Goal: Information Seeking & Learning: Compare options

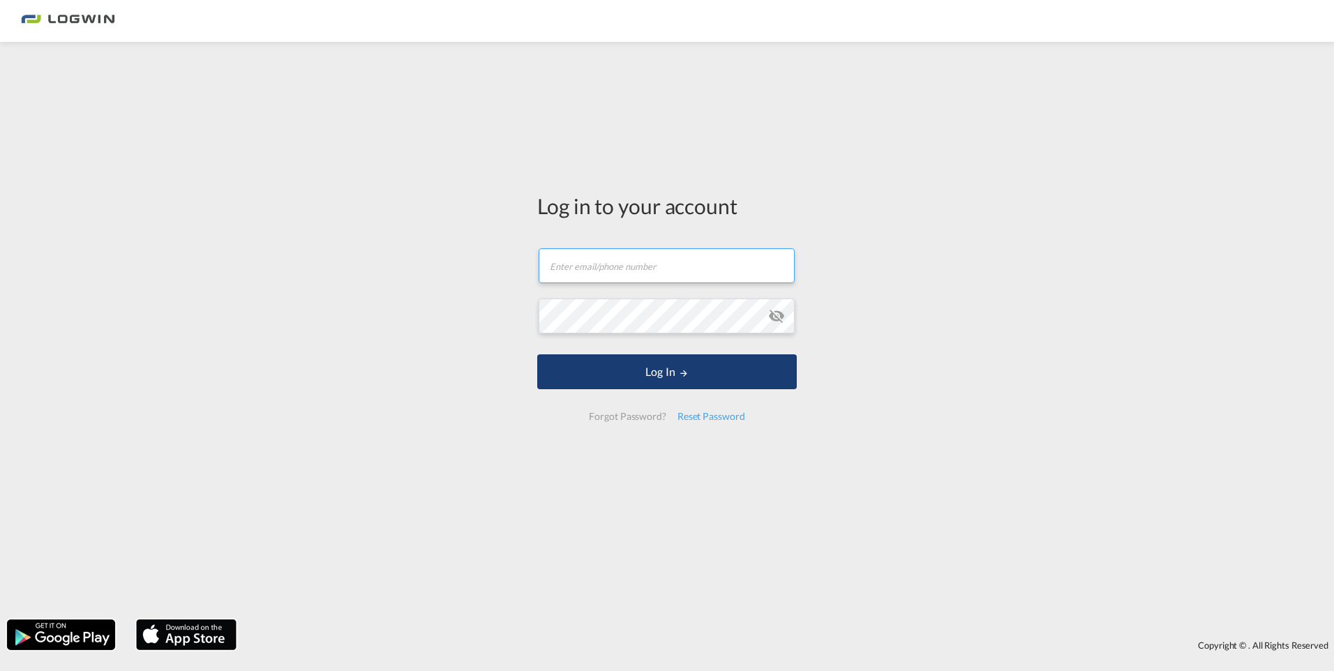
type input "[PERSON_NAME][EMAIL_ADDRESS][PERSON_NAME][DOMAIN_NAME]"
click at [659, 373] on button "Log In" at bounding box center [667, 372] width 260 height 35
